Goal: Task Accomplishment & Management: Manage account settings

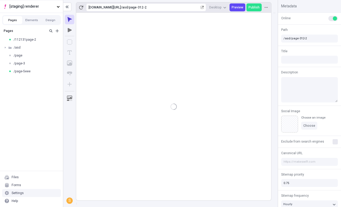
click at [40, 193] on div "Settings" at bounding box center [31, 193] width 59 height 8
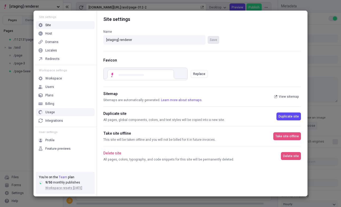
click at [56, 110] on div "Usage" at bounding box center [65, 112] width 59 height 8
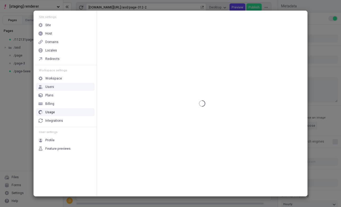
click at [62, 90] on div "Users" at bounding box center [65, 87] width 59 height 8
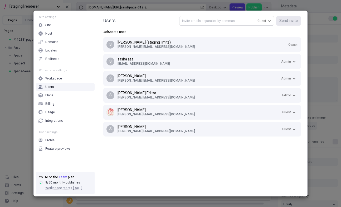
click at [253, 20] on input "text" at bounding box center [226, 21] width 95 height 10
click at [245, 21] on input "text" at bounding box center [226, 21] width 95 height 10
click at [263, 20] on span "Guest" at bounding box center [262, 21] width 9 height 4
type input "[EMAIL_ADDRESS][DOMAIN_NAME]"
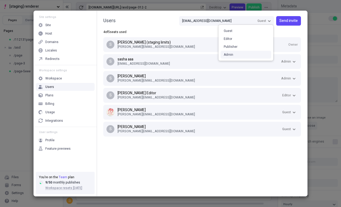
click at [253, 56] on div "Admin" at bounding box center [246, 55] width 51 height 8
click at [295, 21] on span "Send invite" at bounding box center [289, 21] width 18 height 6
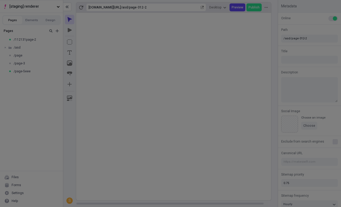
click at [23, 95] on div "Site settings Site Host Domains Locales Redirects Workspace settings Workspace …" at bounding box center [170, 103] width 341 height 207
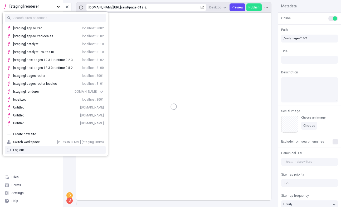
click at [30, 151] on div "Log out" at bounding box center [58, 150] width 91 height 4
